Goal: Communication & Community: Answer question/provide support

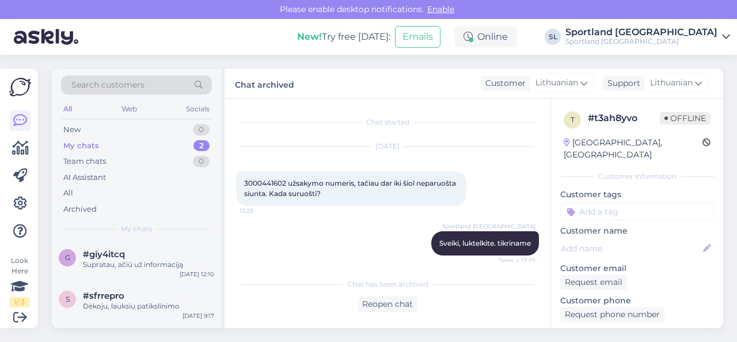
scroll to position [372, 0]
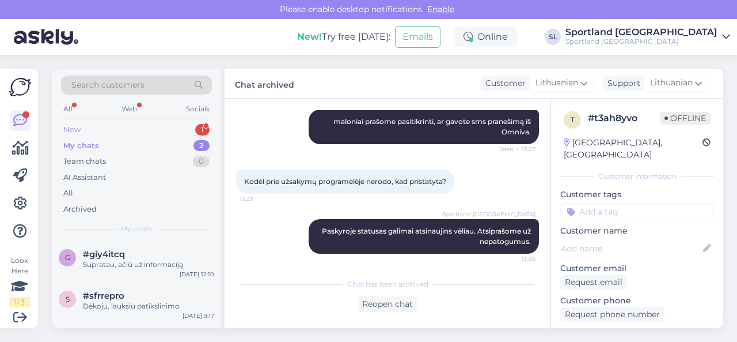
click at [163, 130] on div "New 1" at bounding box center [136, 130] width 151 height 16
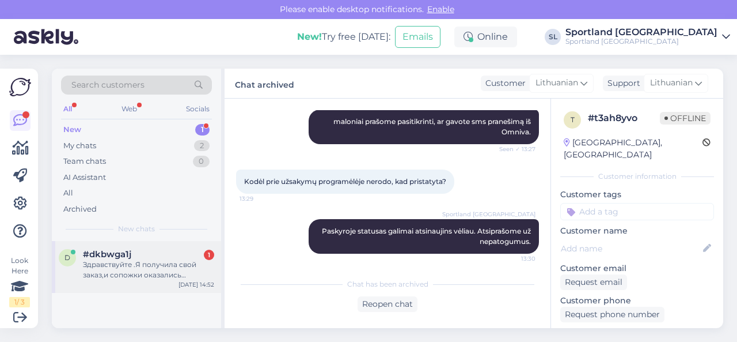
click at [137, 274] on div "Здравствуйте .Я получила свой заказ,и сопожки оказались большими.В описании и н…" at bounding box center [148, 269] width 131 height 21
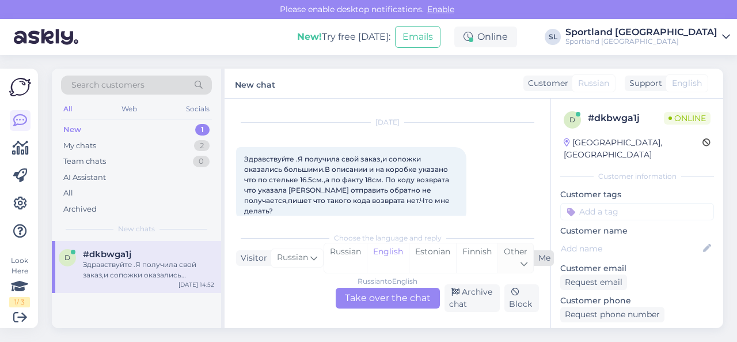
click at [516, 256] on div "Other" at bounding box center [516, 257] width 36 height 29
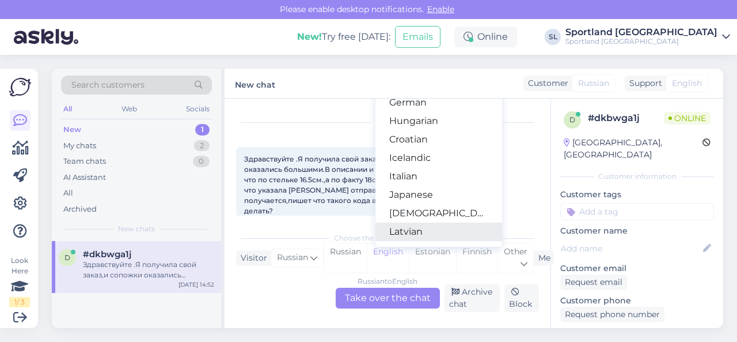
scroll to position [230, 0]
click at [430, 229] on link "Lithuanian" at bounding box center [439, 231] width 127 height 18
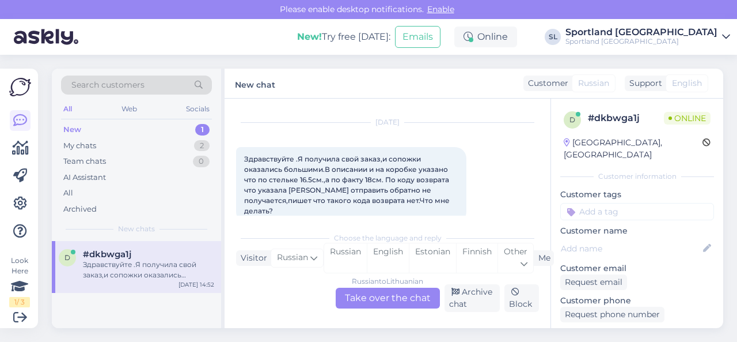
click at [370, 296] on div "Russian to Lithuanian Take over the chat" at bounding box center [388, 297] width 104 height 21
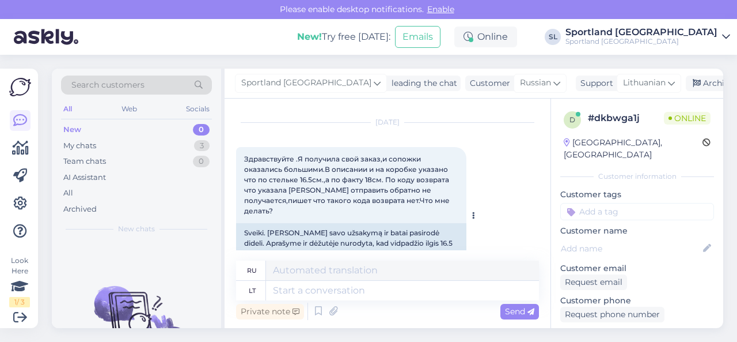
scroll to position [70, 0]
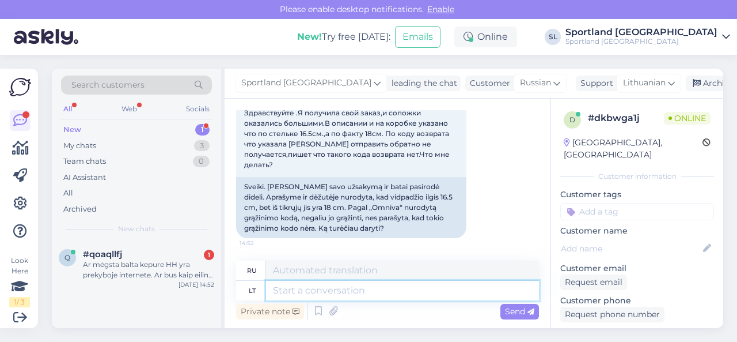
click at [390, 292] on textarea at bounding box center [402, 291] width 273 height 20
type textarea "Sveiki,"
type textarea "Привет,"
type textarea "Sveiki, maloniai prašome patikslinkite sa"
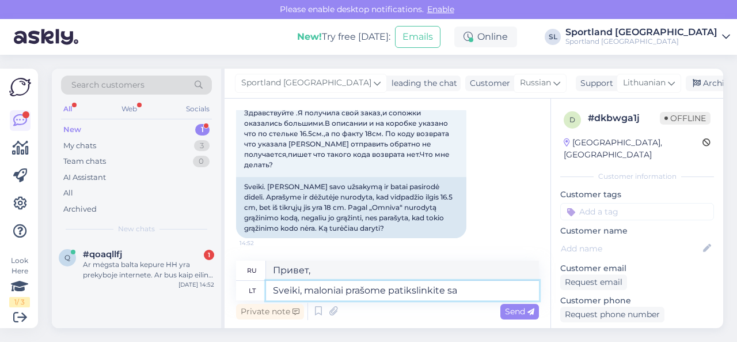
type textarea "Здравствуйте, пожалуйста."
type textarea "Sveiki, maloniai prašome patikslinkite savo u"
type textarea "Здравствуйте, пожалуйста, уточните ваш"
type textarea "Sveiki, maloniai prašome patikslinkite savo užsakymo nu"
type textarea "Здравствуйте, пожалуйста, подтвердите ваш заказ."
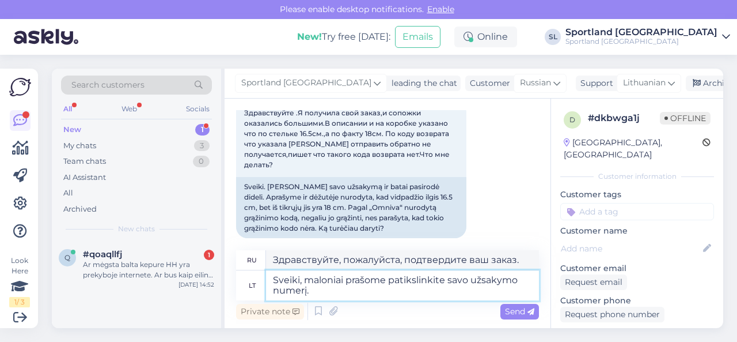
type textarea "Sveiki, maloniai prašome patikslinkite savo užsakymo numerį."
type textarea "Здравствуйте, укажите, пожалуйста, номер вашего заказа."
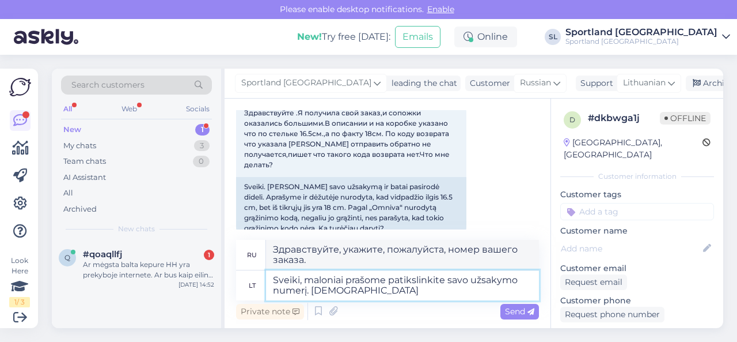
type textarea "Sveiki, maloniai prašome patikslinkite savo užsakymo numerį. [DEMOGRAPHIC_DATA]…"
type textarea "Здравствуйте, пожалуйста, укажите номер вашего заказа. Мы предоставим"
type textarea "Sveiki, maloniai prašome patikslinkite savo užsakymo numerį. [DEMOGRAPHIC_DATA]…"
type textarea "Здравствуйте, пожалуйста, укажите номер вашего заказа. Мы предоставим новый."
type textarea "Sveiki, maloniai prašome patikslinkite savo užsakymo numerį. [DEMOGRAPHIC_DATA]…"
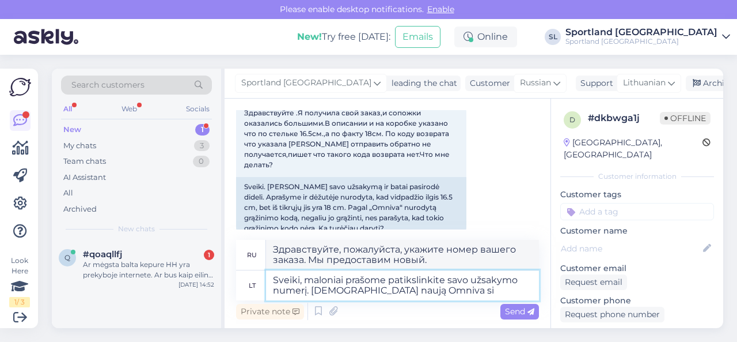
type textarea "Здравствуйте, сообщите, пожалуйста, номер вашего заказа. Мы предоставим вам нов…"
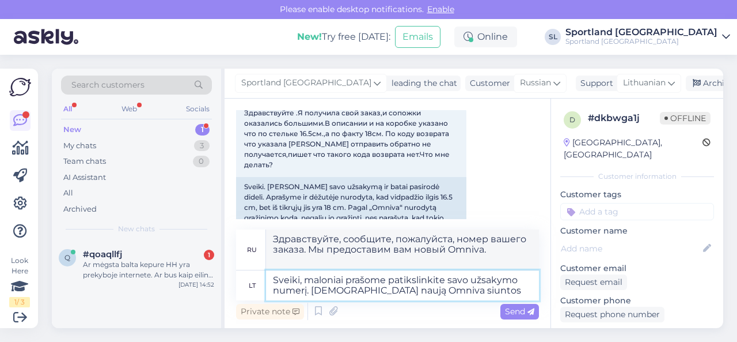
type textarea "Sveiki, maloniai prašome patikslinkite savo užsakymo numerį. Suteiksime naują O…"
type textarea "Здравствуйте! Пожалуйста, укажите номер вашего заказа. Мы отправим вам новую па…"
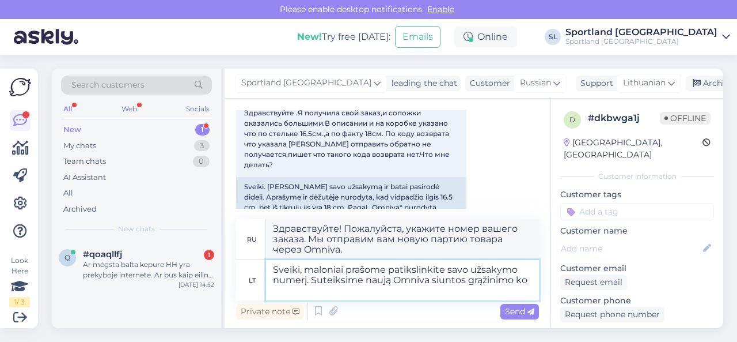
type textarea "Sveiki, maloniai prašome patikslinkite savo užsakymo numerį. Suteiksime naują O…"
type textarea "Здравствуйте! Пожалуйста, сообщите номер вашего заказа. Мы вышлем вам новый воз…"
type textarea "Sveiki, maloniai prašome patikslinkite savo užsakymo numerį. [DEMOGRAPHIC_DATA]…"
type textarea "Здравствуйте, пожалуйста, сообщите номер вашего заказа. Мы предоставим вам новы…"
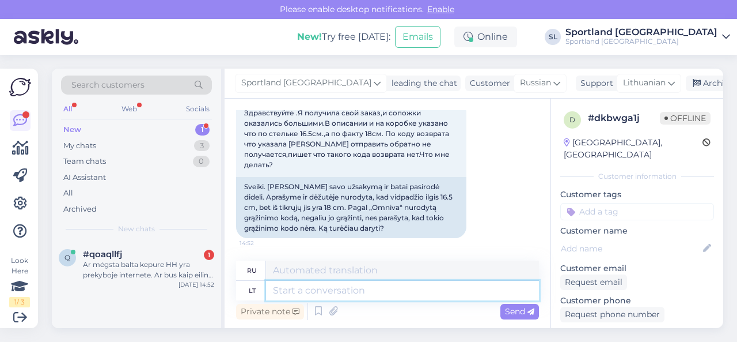
scroll to position [160, 0]
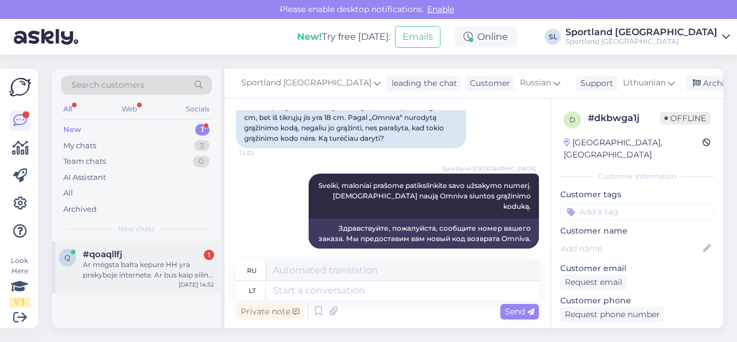
click at [157, 264] on div "Ar mėgsta balta kepure HH yra prekyboje internete. Ar bus kaip eilini karta užs…" at bounding box center [148, 269] width 131 height 21
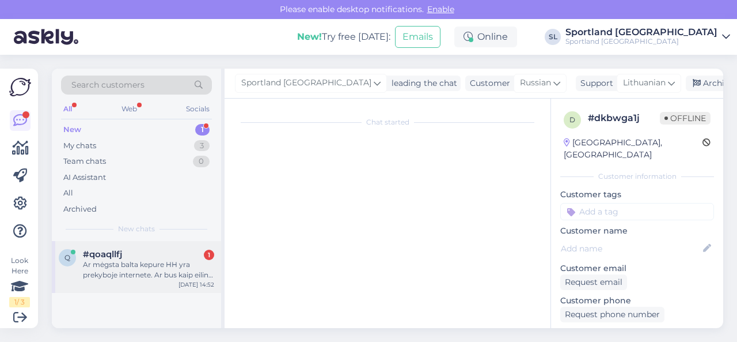
scroll to position [13, 0]
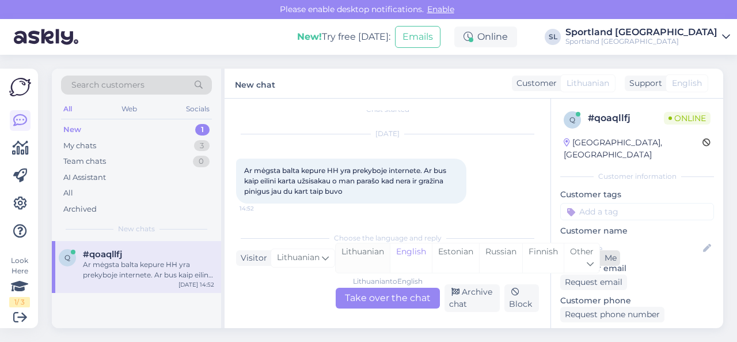
click at [357, 253] on div "Lithuanian" at bounding box center [363, 257] width 54 height 29
click at [365, 296] on div "Lithuanian to Lithuanian Take over the chat" at bounding box center [388, 297] width 104 height 21
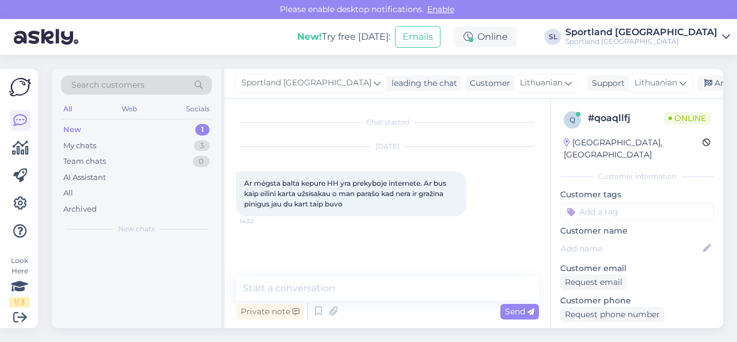
scroll to position [0, 0]
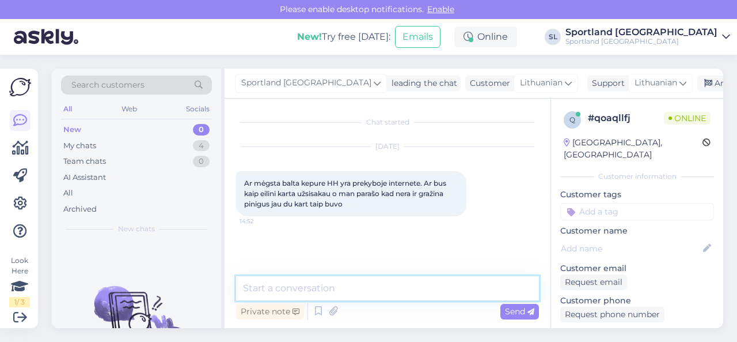
click at [356, 291] on textarea at bounding box center [387, 288] width 303 height 24
click at [478, 280] on textarea at bounding box center [387, 288] width 303 height 24
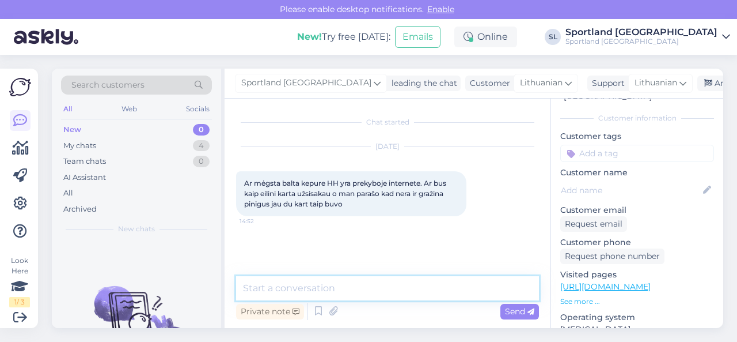
scroll to position [115, 0]
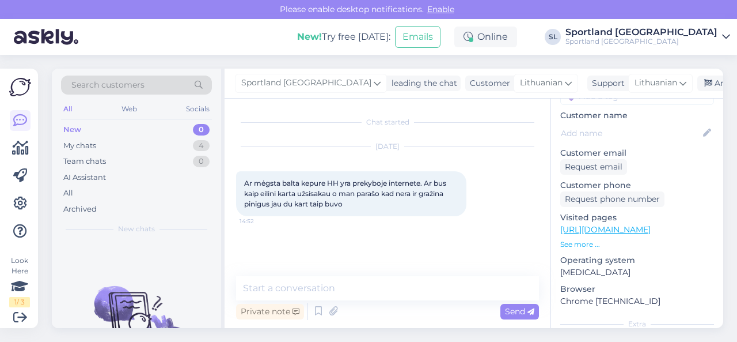
click at [591, 239] on p "See more ..." at bounding box center [638, 244] width 154 height 10
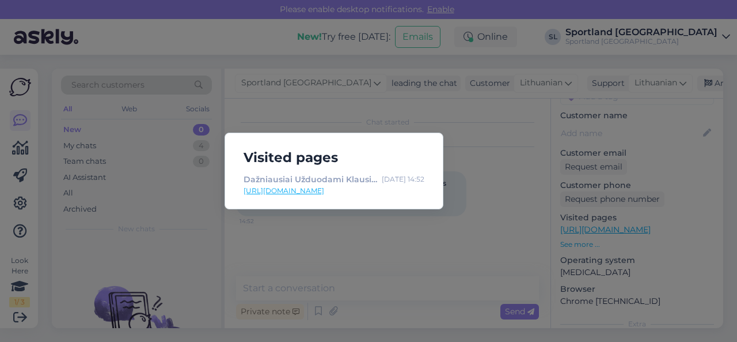
click at [479, 228] on div "Visited pages Dažniausiai Užduodami Klausimai [DATE] 14:52 [URL][DOMAIN_NAME]" at bounding box center [368, 171] width 737 height 342
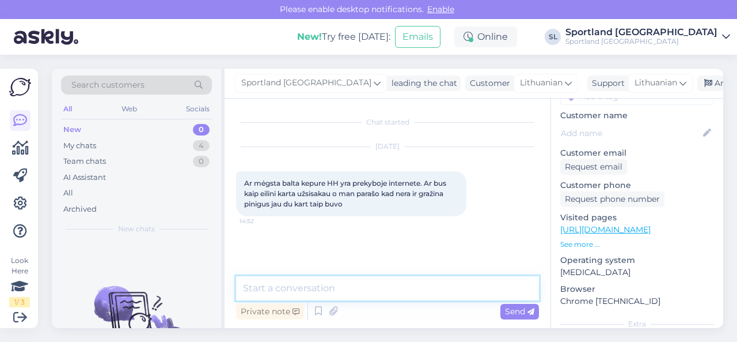
click at [423, 284] on textarea at bounding box center [387, 288] width 303 height 24
type textarea "Sveiki, dėkojame už Jūsų užklausą."
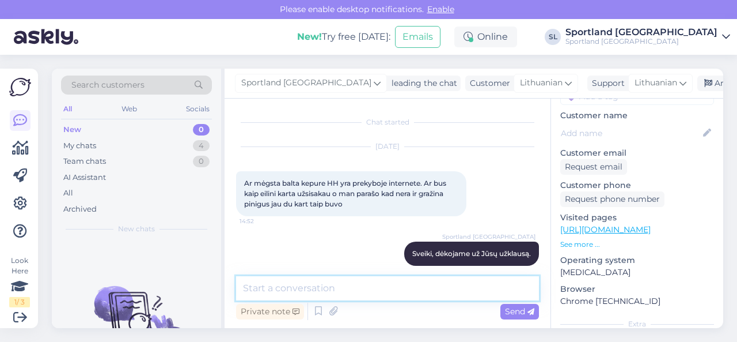
scroll to position [12, 0]
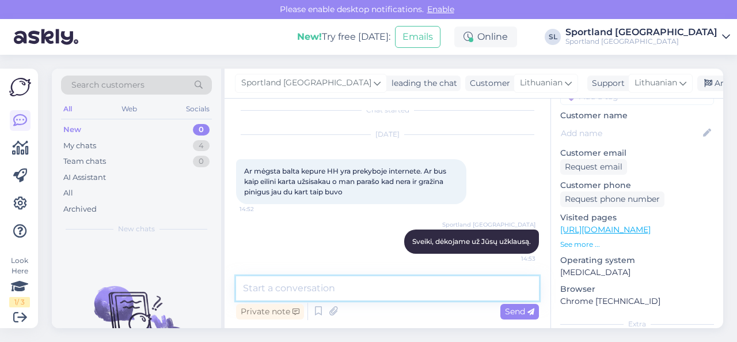
click at [380, 291] on textarea at bounding box center [387, 288] width 303 height 24
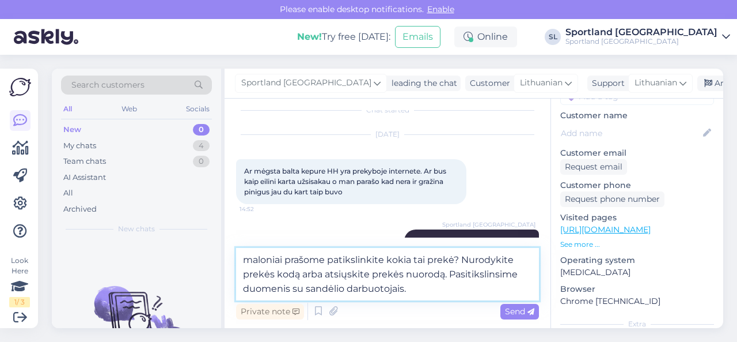
type textarea "maloniai prašome patikslinkite kokia tai prekė? Nurodykite prekės kodą arba ats…"
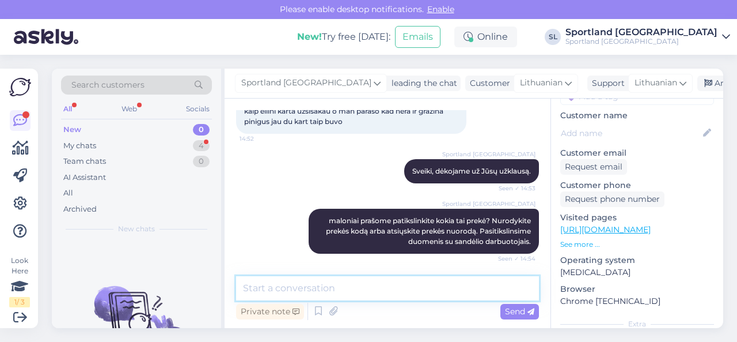
scroll to position [132, 0]
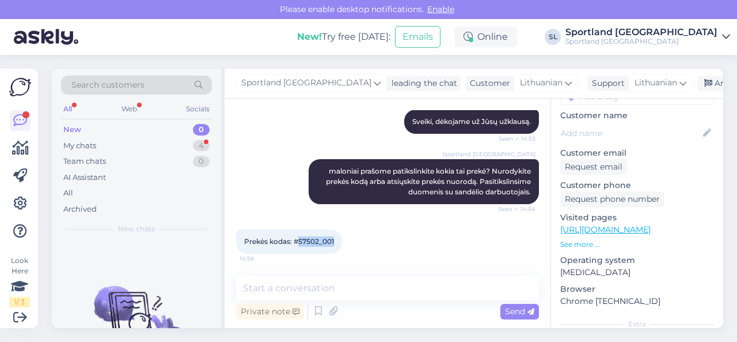
drag, startPoint x: 300, startPoint y: 239, endPoint x: 339, endPoint y: 243, distance: 39.3
click at [339, 243] on div "Prekės kodas: #57502_001 14:56" at bounding box center [289, 241] width 106 height 24
copy span "57502_001"
click at [378, 230] on div "Prekės kodas: #57502_001 14:56" at bounding box center [387, 242] width 303 height 50
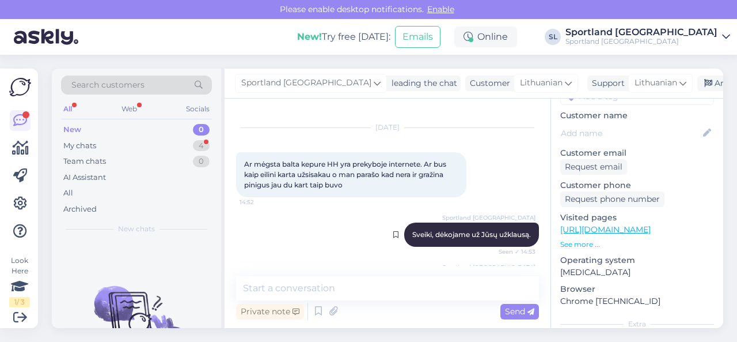
scroll to position [17, 0]
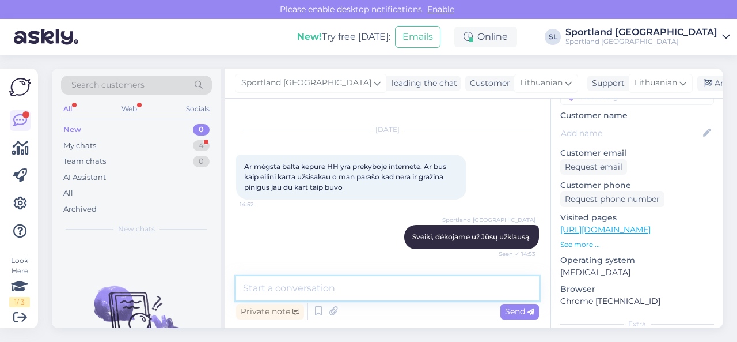
click at [386, 286] on textarea at bounding box center [387, 288] width 303 height 24
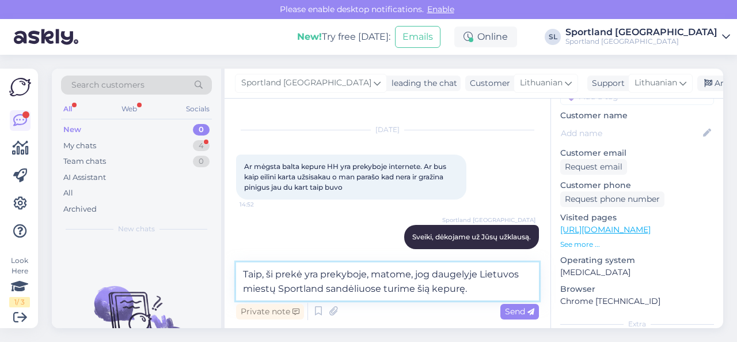
click at [366, 272] on textarea "Taip, ši prekė yra prekyboje, matome, jog daugelyje Lietuvos miestų Sportland s…" at bounding box center [387, 281] width 303 height 38
click at [469, 287] on textarea "Taip, ši prekė yra prekyboje. [GEOGRAPHIC_DATA], jog daugelyje Lietuvos miestų …" at bounding box center [387, 281] width 303 height 38
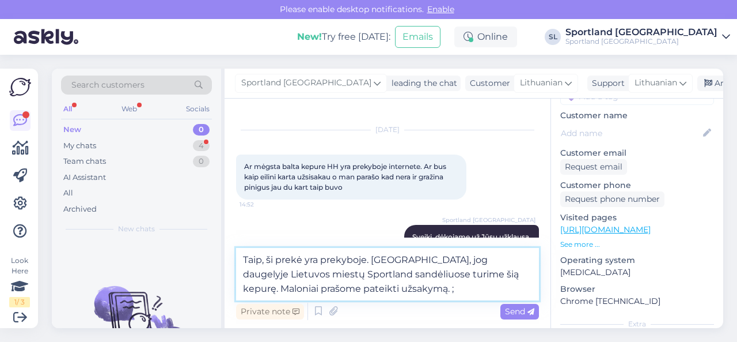
type textarea "Taip, ši prekė yra prekyboje. [GEOGRAPHIC_DATA], jog daugelyje Lietuvos miestų …"
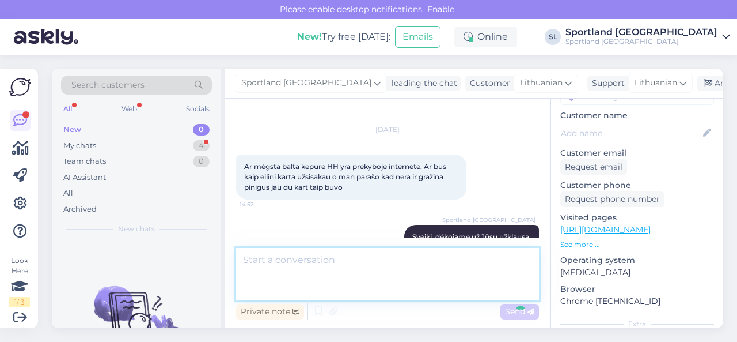
scroll to position [202, 0]
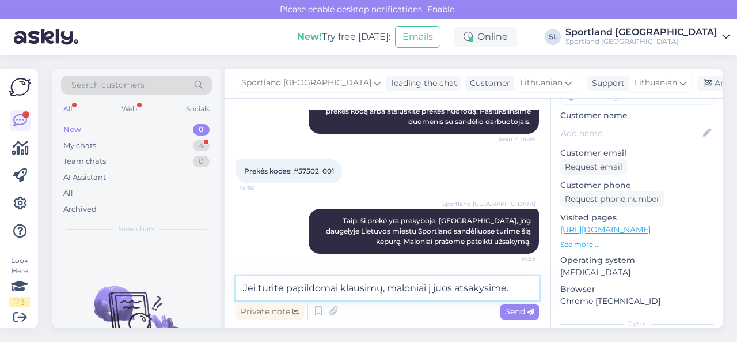
type textarea "Jei turite papildomai klausimų, maloniai į juos atsakysime."
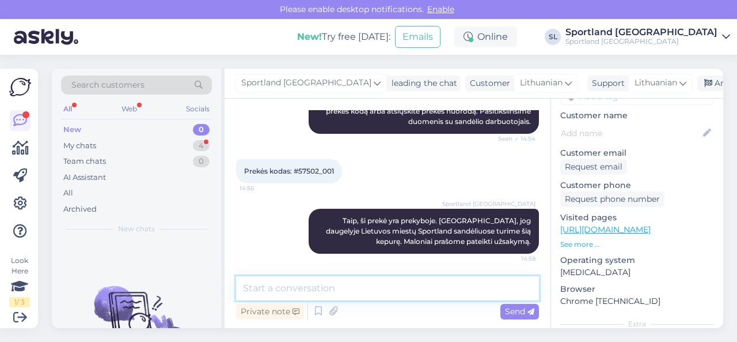
scroll to position [252, 0]
